Goal: Contribute content: Add original content to the website for others to see

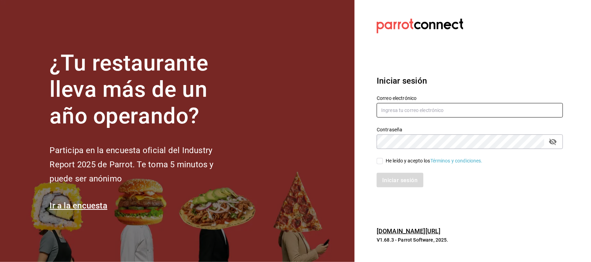
type input "[DOMAIN_NAME][EMAIL_ADDRESS][DOMAIN_NAME]"
click at [379, 163] on input "He leído y acepto los Términos y condiciones." at bounding box center [380, 161] width 6 height 6
checkbox input "true"
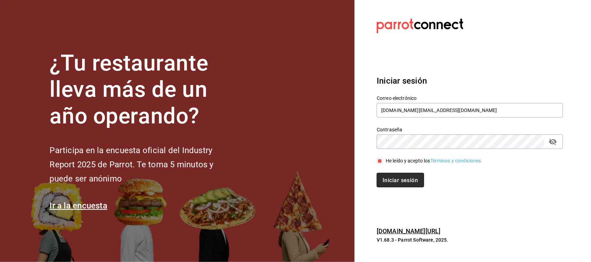
click at [399, 181] on font "Iniciar sesión" at bounding box center [400, 180] width 35 height 7
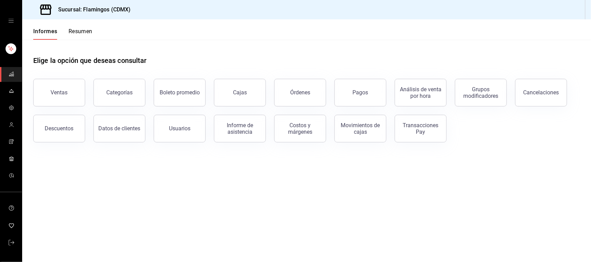
click at [4, 21] on div "carpetas de buzón" at bounding box center [11, 21] width 22 height 42
click at [13, 20] on icon "cajón abierto" at bounding box center [11, 21] width 6 height 6
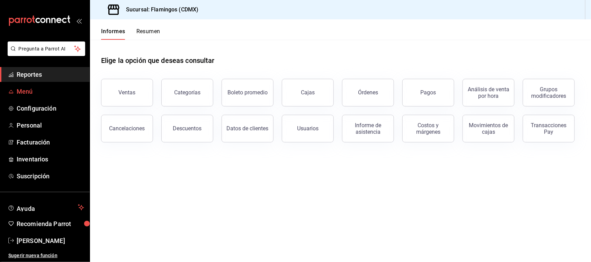
click at [29, 93] on span "Menú" at bounding box center [51, 91] width 68 height 9
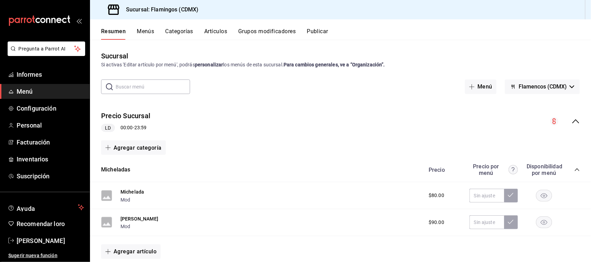
click at [220, 34] on font "Artículos" at bounding box center [215, 31] width 23 height 7
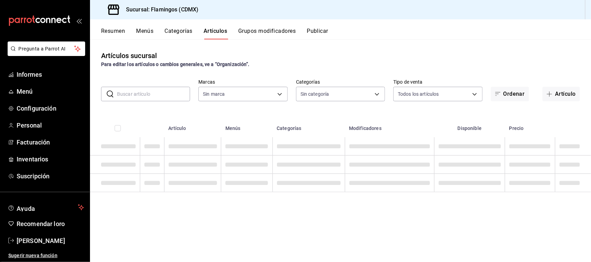
type input "51952372-ee4d-4c91-b3ce-b543746027a6"
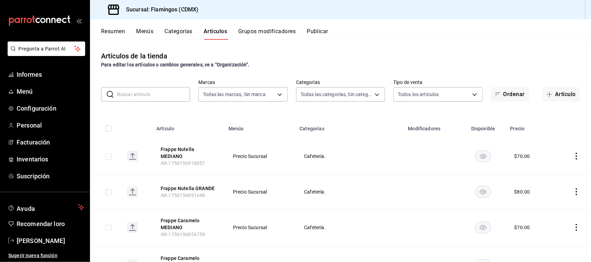
type input "cb965f30-081d-4eb3-977e-f8136708cae6,f30b2214-7966-480d-ac42-18331252359b,0e144…"
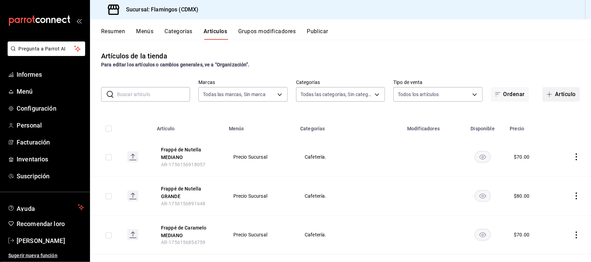
click at [547, 97] on icon "button" at bounding box center [550, 95] width 6 height 6
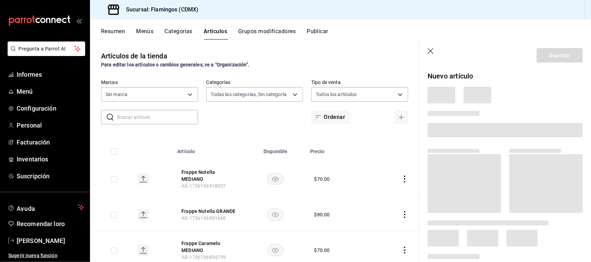
type input "cb965f30-081d-4eb3-977e-f8136708cae6,f30b2214-7966-480d-ac42-18331252359b,0e144…"
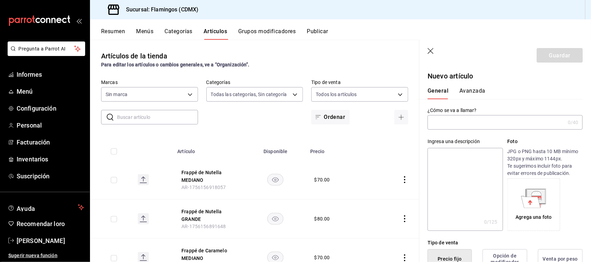
type input "51952372-ee4d-4c91-b3ce-b543746027a6"
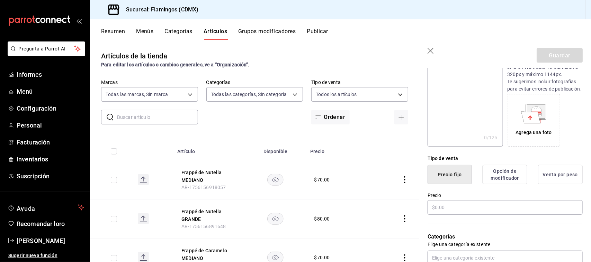
scroll to position [89, 0]
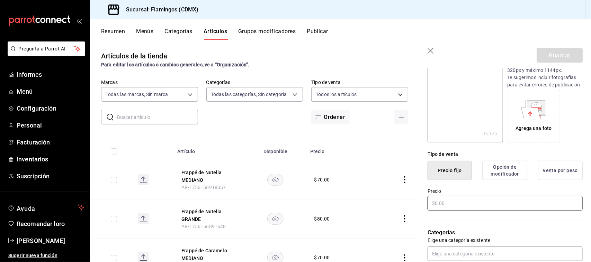
type input "Descorche Pastel"
click at [458, 211] on input "text" at bounding box center [505, 203] width 155 height 15
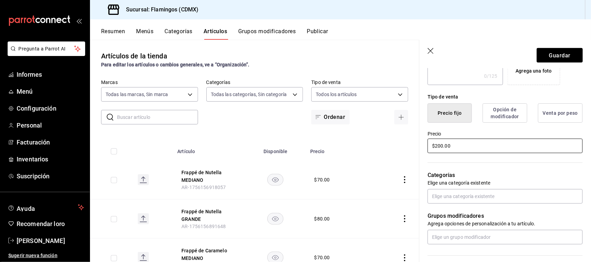
scroll to position [148, 0]
type input "$200.00"
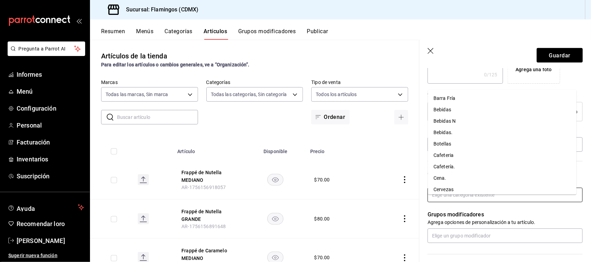
click at [452, 199] on input "text" at bounding box center [505, 195] width 155 height 15
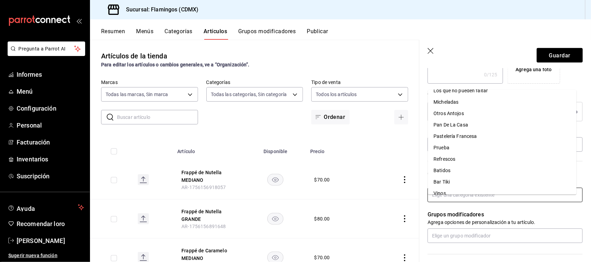
scroll to position [266, 0]
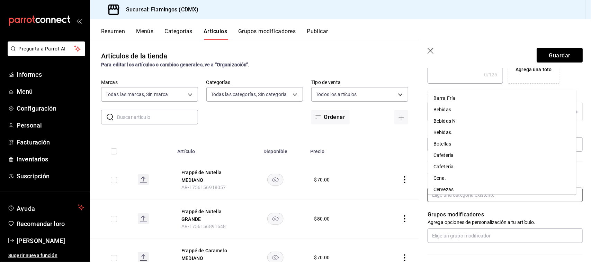
click at [450, 203] on input "text" at bounding box center [505, 195] width 155 height 15
click at [463, 130] on font "Pastelería Francesa" at bounding box center [455, 130] width 44 height 6
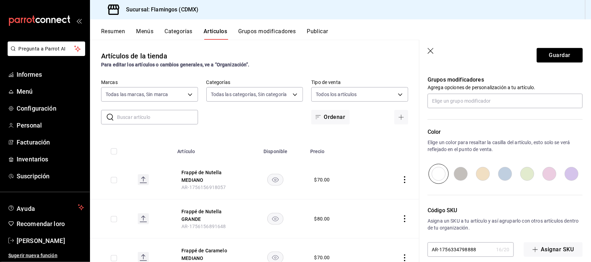
scroll to position [321, 0]
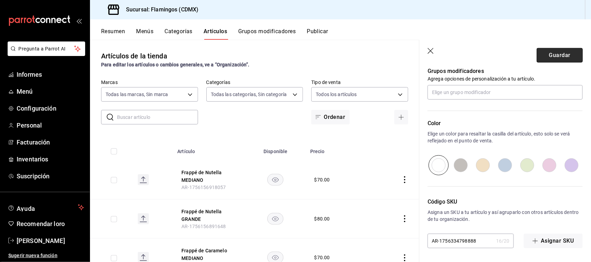
click at [556, 58] on font "Guardar" at bounding box center [559, 55] width 21 height 7
